Goal: Information Seeking & Learning: Learn about a topic

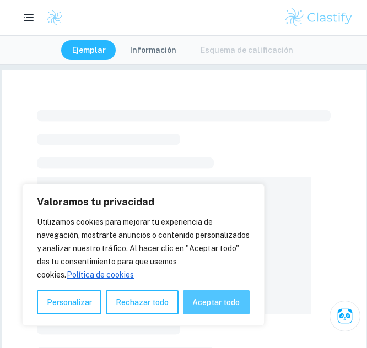
click at [217, 298] on font "Aceptar todo" at bounding box center [215, 302] width 47 height 9
checkbox input "true"
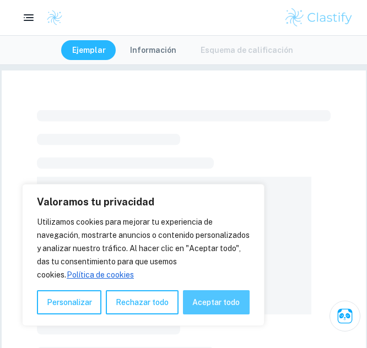
checkbox input "true"
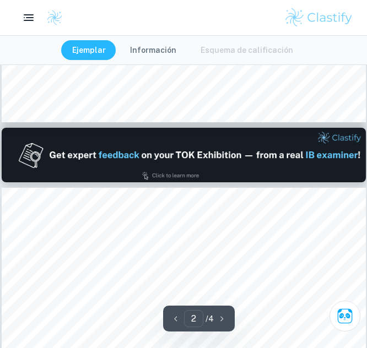
type input "1"
